Goal: Task Accomplishment & Management: Manage account settings

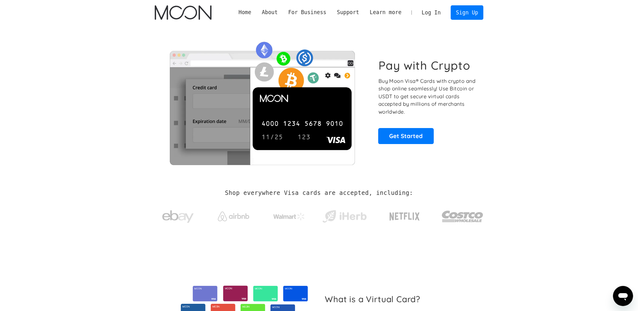
drag, startPoint x: 510, startPoint y: 48, endPoint x: 504, endPoint y: 38, distance: 11.9
click at [504, 38] on section "Pay with Crypto Buy Moon Visa® Cards with crypto and shop online seamlessly! Us…" at bounding box center [319, 101] width 638 height 152
click at [428, 15] on link "Log In" at bounding box center [430, 13] width 29 height 14
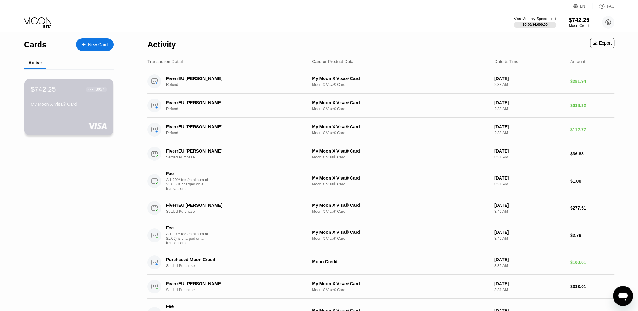
click at [94, 116] on div "$742.25 ● ● ● ● 3957 My Moon X Visa® Card" at bounding box center [68, 107] width 89 height 56
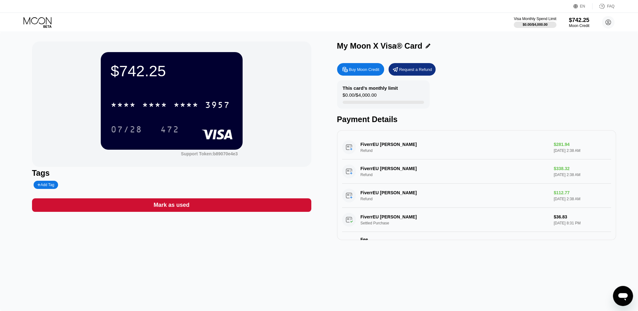
click at [164, 119] on div "* * * * * * * * * * * * 3957 07/28 472" at bounding box center [172, 110] width 122 height 37
click at [136, 96] on div "* * * * * * * * * * * * 3957" at bounding box center [172, 102] width 122 height 21
click at [143, 107] on div "* * * *" at bounding box center [154, 106] width 25 height 10
